Goal: Answer question/provide support: Share knowledge or assist other users

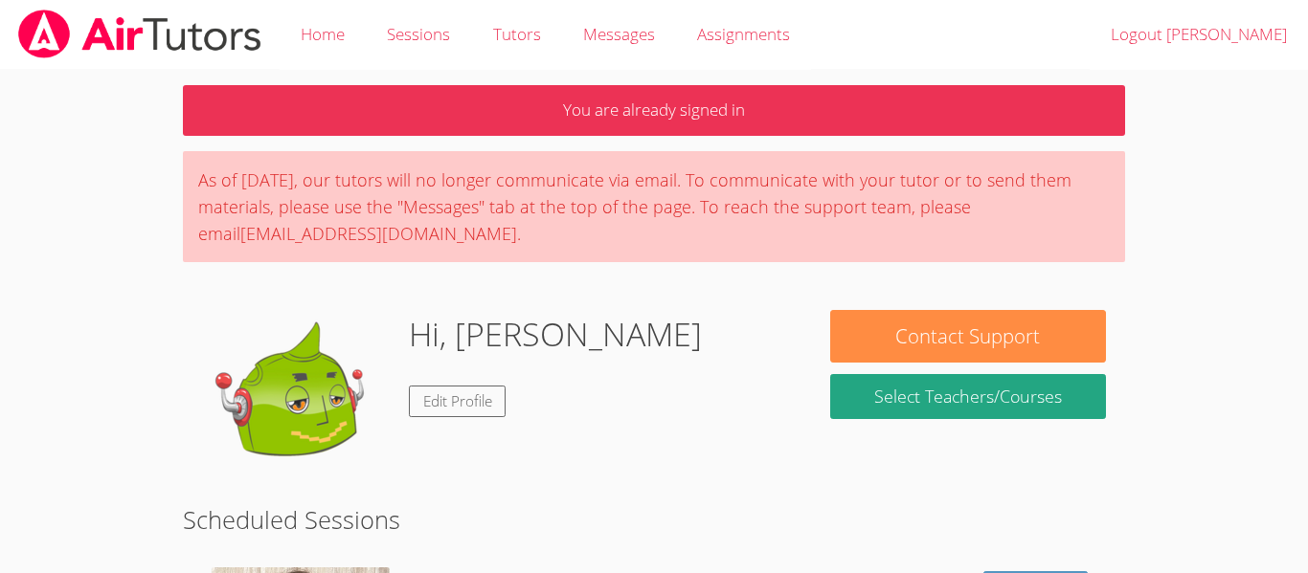
scroll to position [214, 0]
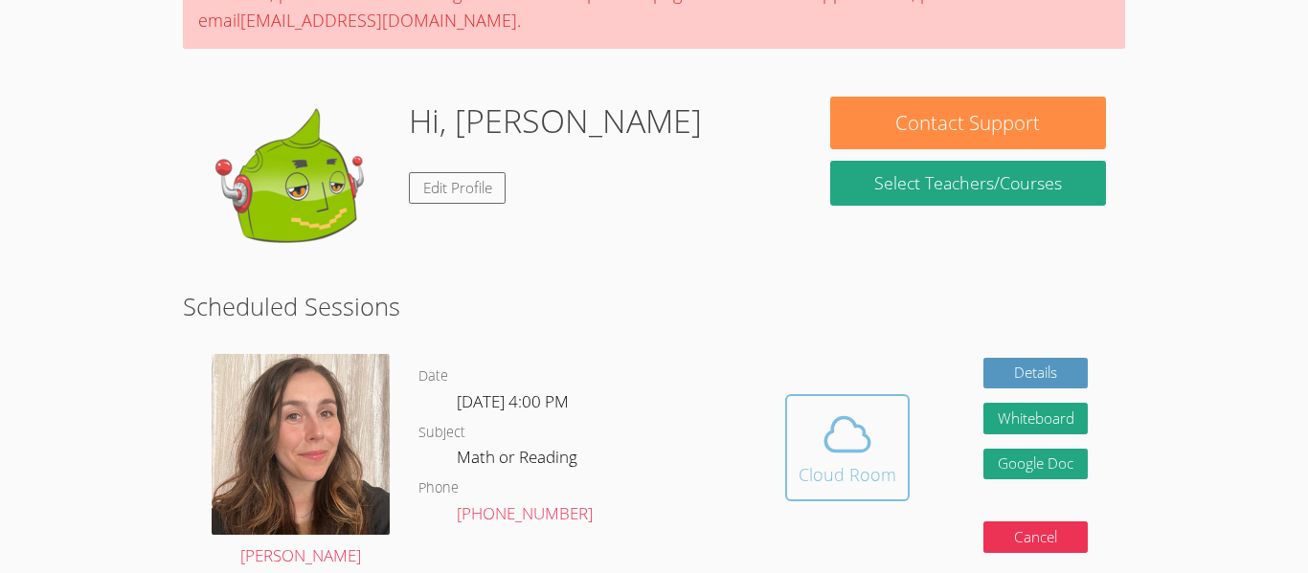
click at [862, 475] on div "Cloud Room" at bounding box center [847, 474] width 98 height 27
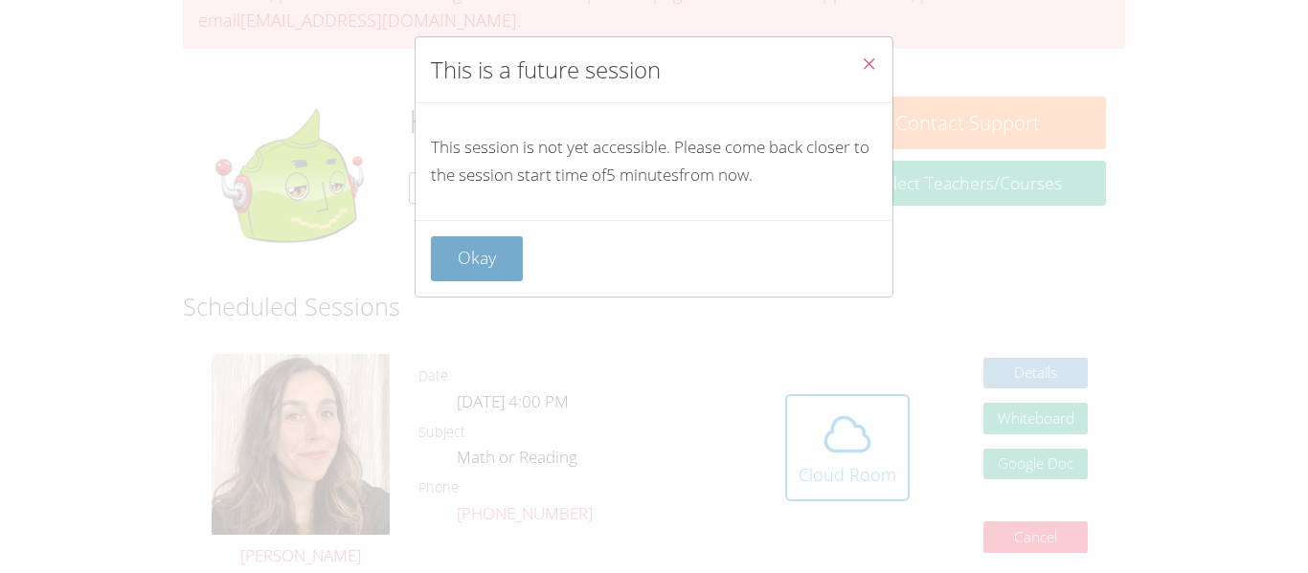
click at [498, 236] on button "Okay" at bounding box center [477, 258] width 92 height 45
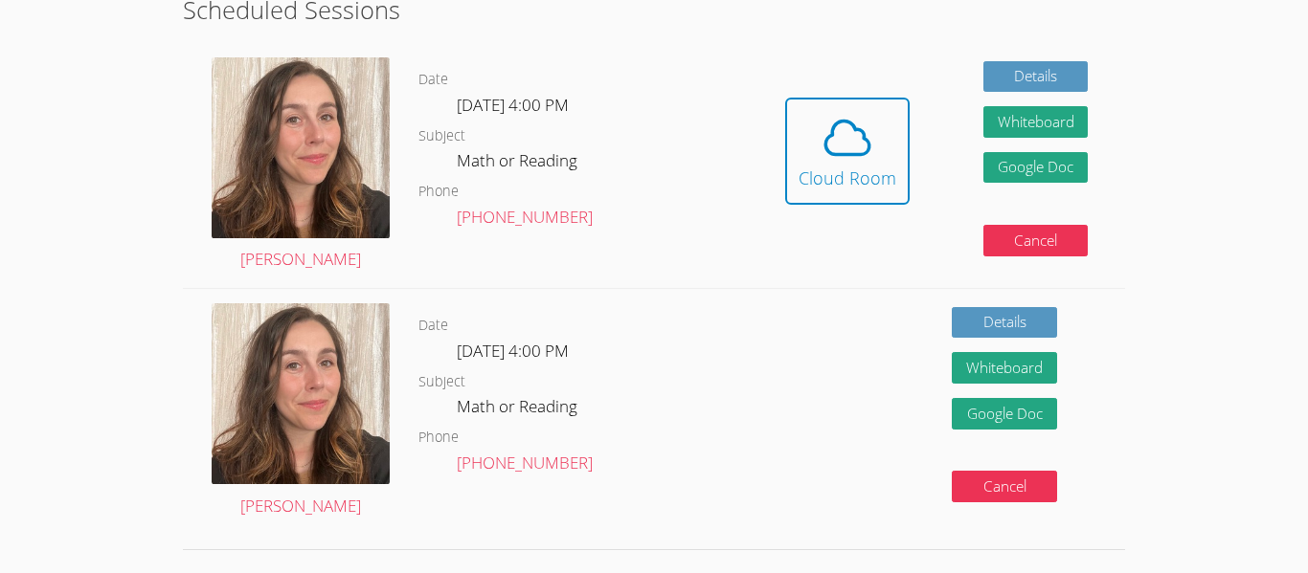
scroll to position [514, 0]
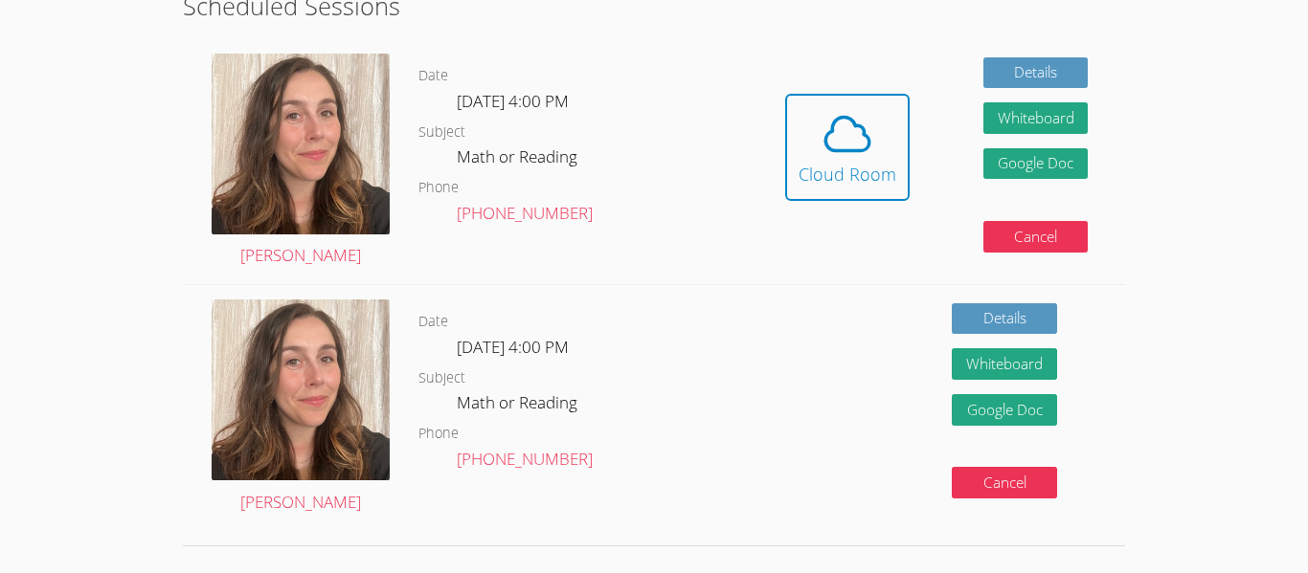
click at [552, 167] on dd "Math or Reading" at bounding box center [519, 160] width 124 height 33
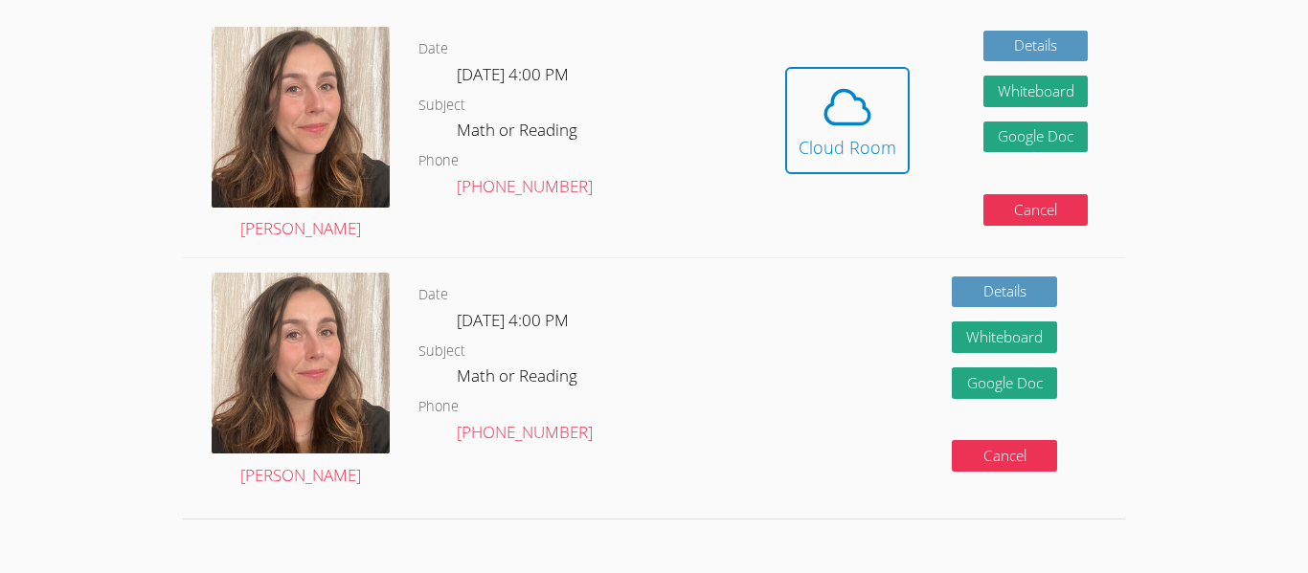
scroll to position [460, 0]
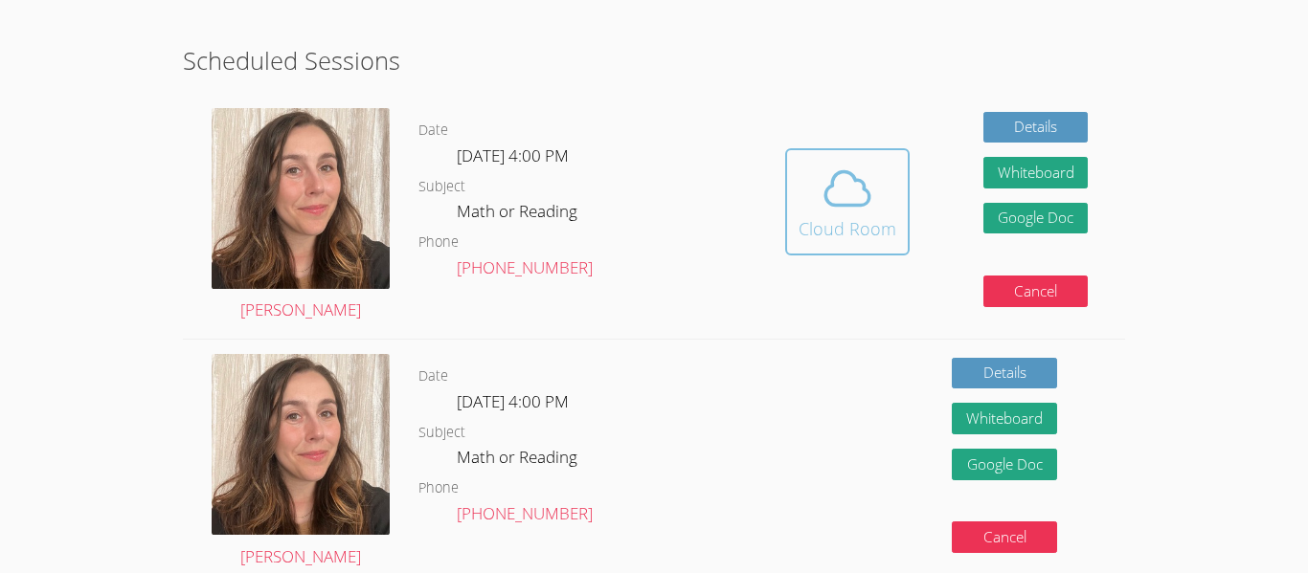
click at [814, 177] on span at bounding box center [847, 189] width 98 height 54
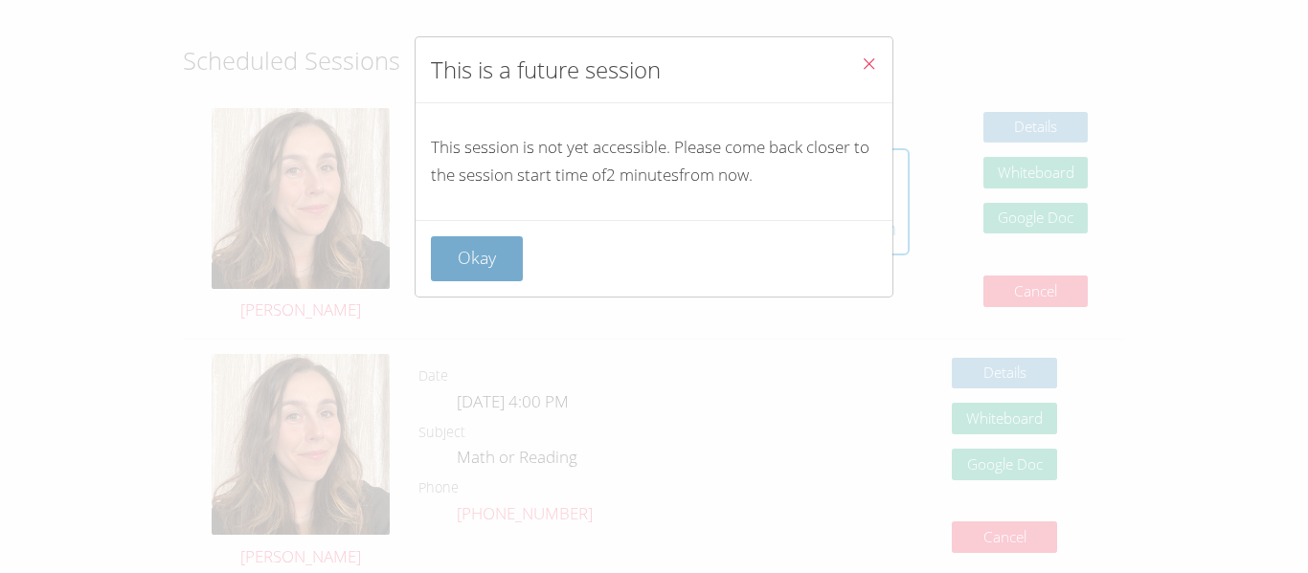
click at [485, 264] on button "Okay" at bounding box center [477, 258] width 92 height 45
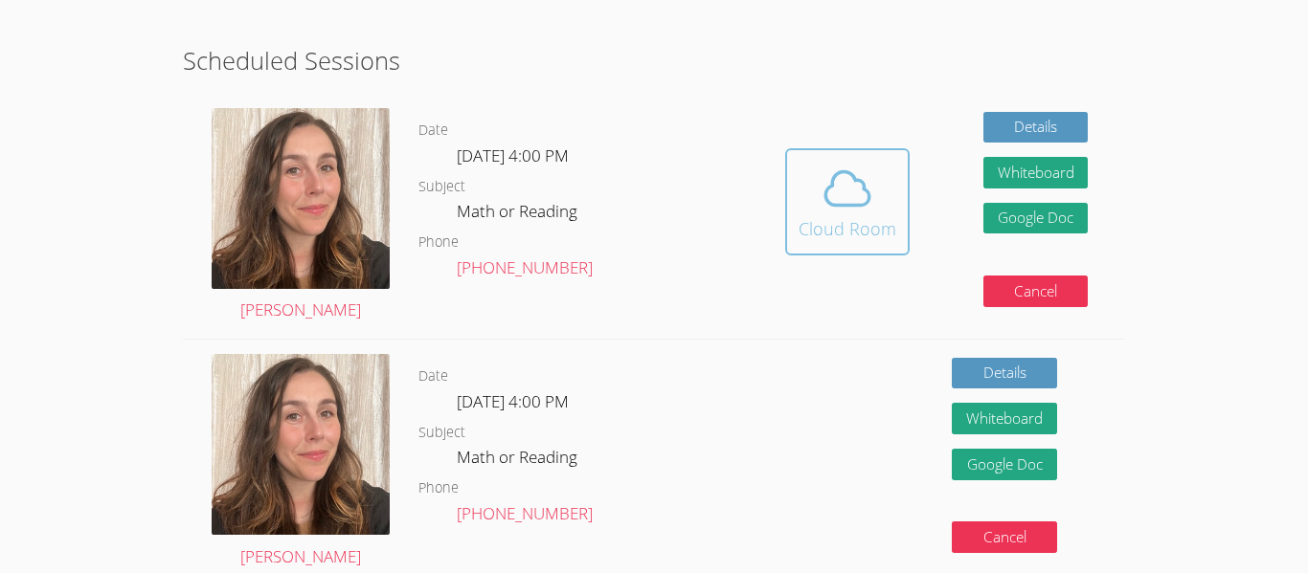
click at [806, 173] on span at bounding box center [847, 189] width 98 height 54
click at [814, 201] on span at bounding box center [847, 189] width 98 height 54
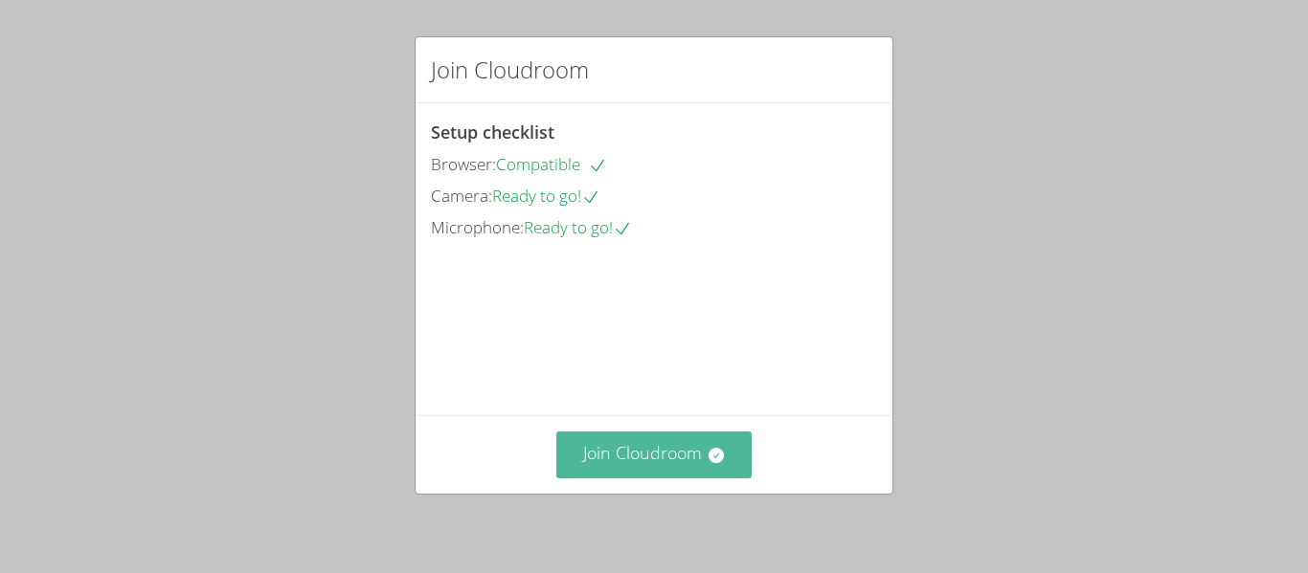
click at [649, 460] on button "Join Cloudroom" at bounding box center [654, 455] width 196 height 47
click at [638, 438] on button "Join Cloudroom" at bounding box center [654, 455] width 196 height 47
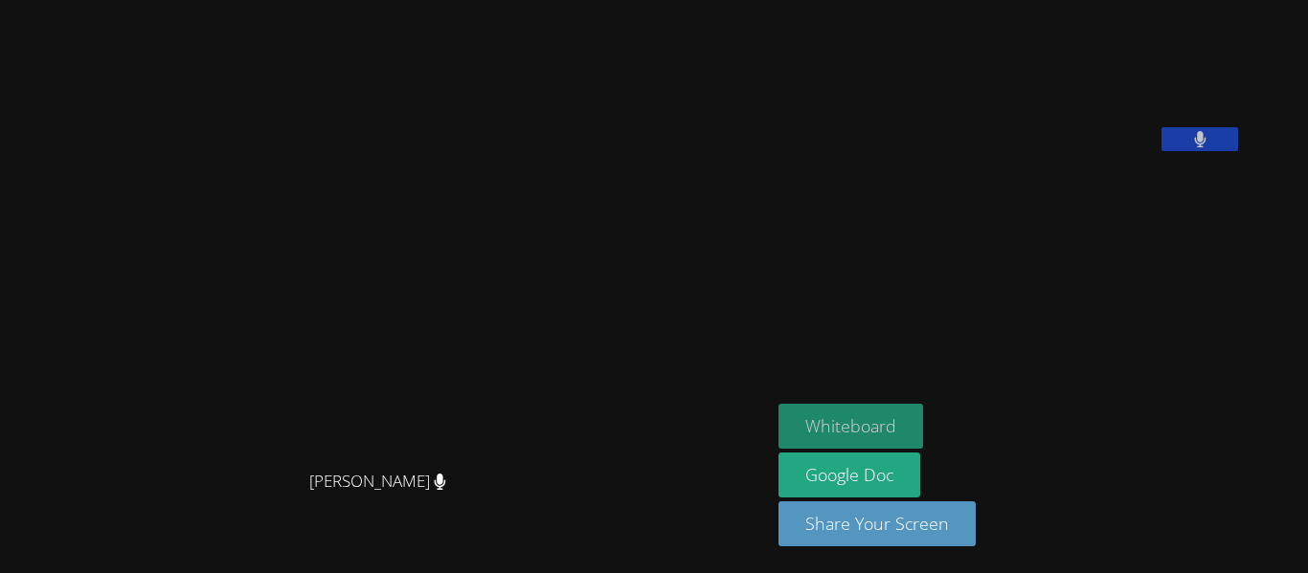
click at [923, 409] on button "Whiteboard" at bounding box center [850, 426] width 145 height 45
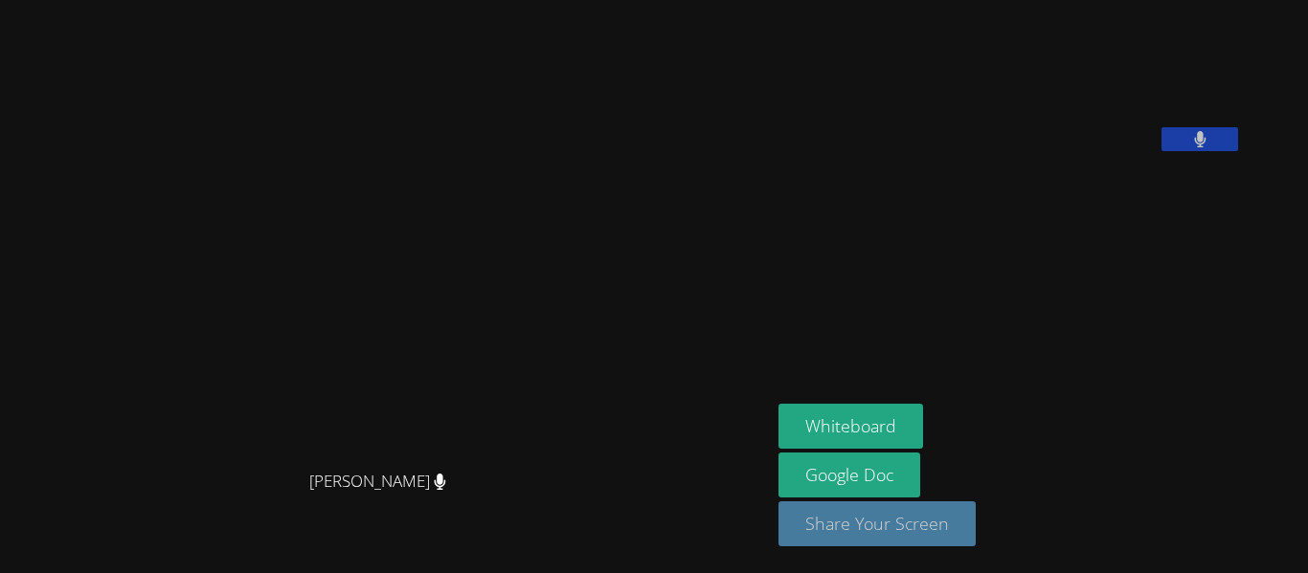
click at [893, 524] on button "Share Your Screen" at bounding box center [876, 524] width 197 height 45
click at [763, 501] on div "[PERSON_NAME]" at bounding box center [385, 499] width 755 height 77
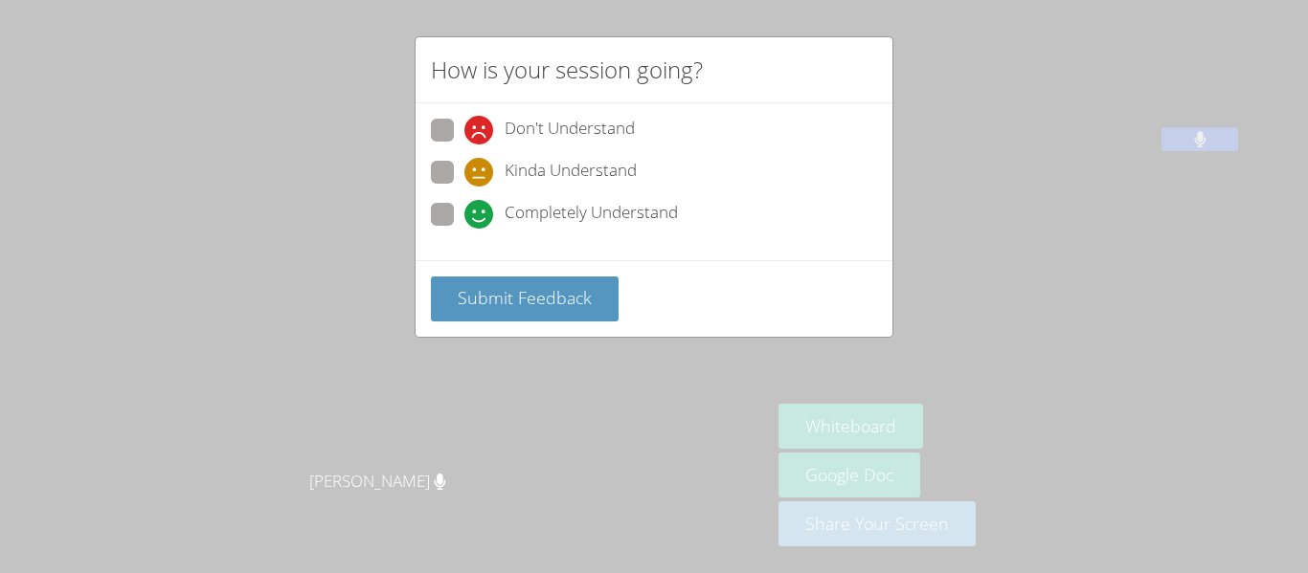
click at [464, 187] on span at bounding box center [464, 187] width 0 height 0
click at [464, 176] on input "Kinda Understand" at bounding box center [472, 169] width 16 height 16
radio input "true"
click at [464, 145] on span at bounding box center [464, 145] width 0 height 0
click at [464, 119] on input "Don't Understand" at bounding box center [472, 127] width 16 height 16
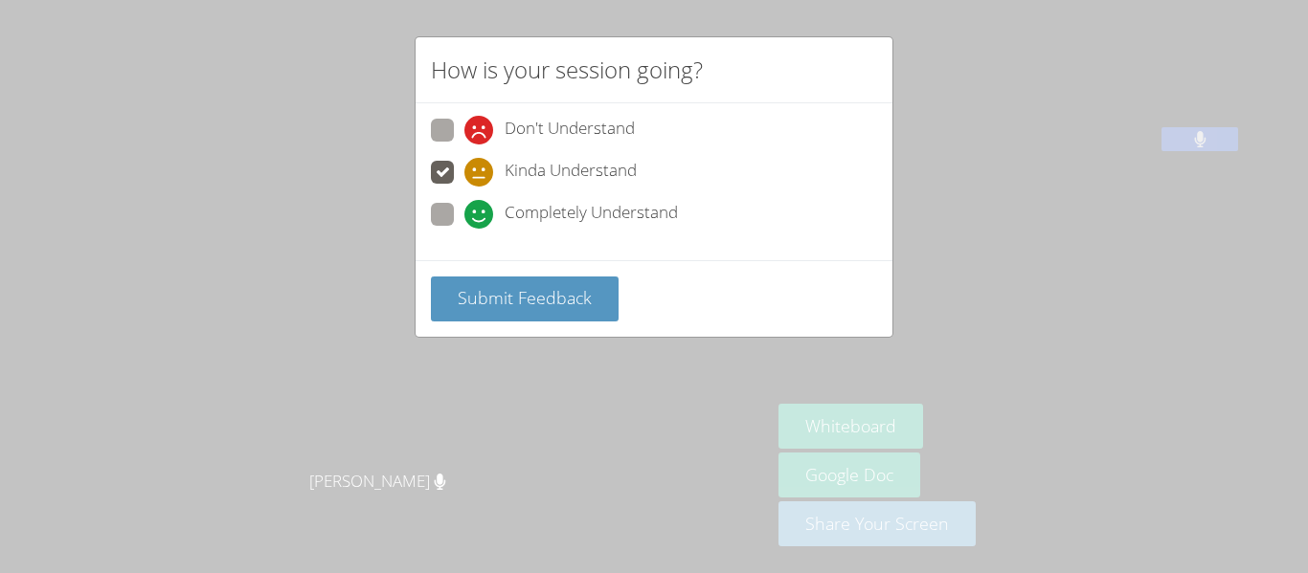
radio input "true"
click at [464, 229] on span at bounding box center [464, 229] width 0 height 0
click at [464, 203] on input "Completely Understand" at bounding box center [472, 211] width 16 height 16
radio input "true"
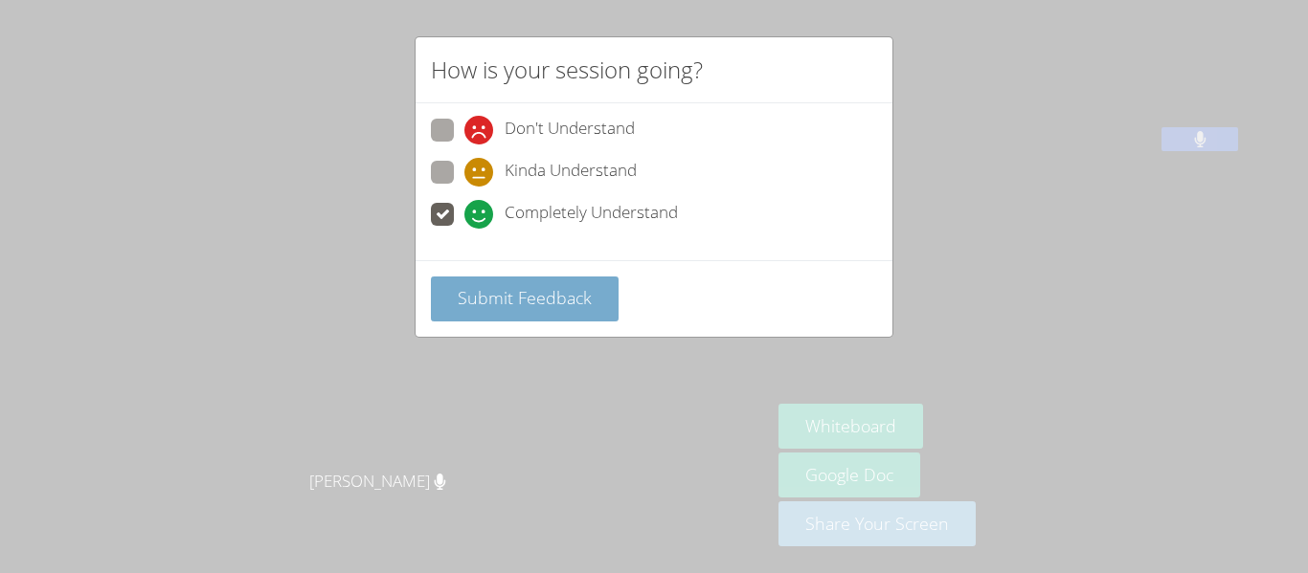
click at [458, 304] on span "Submit Feedback" at bounding box center [525, 297] width 134 height 23
